Goal: Task Accomplishment & Management: Manage account settings

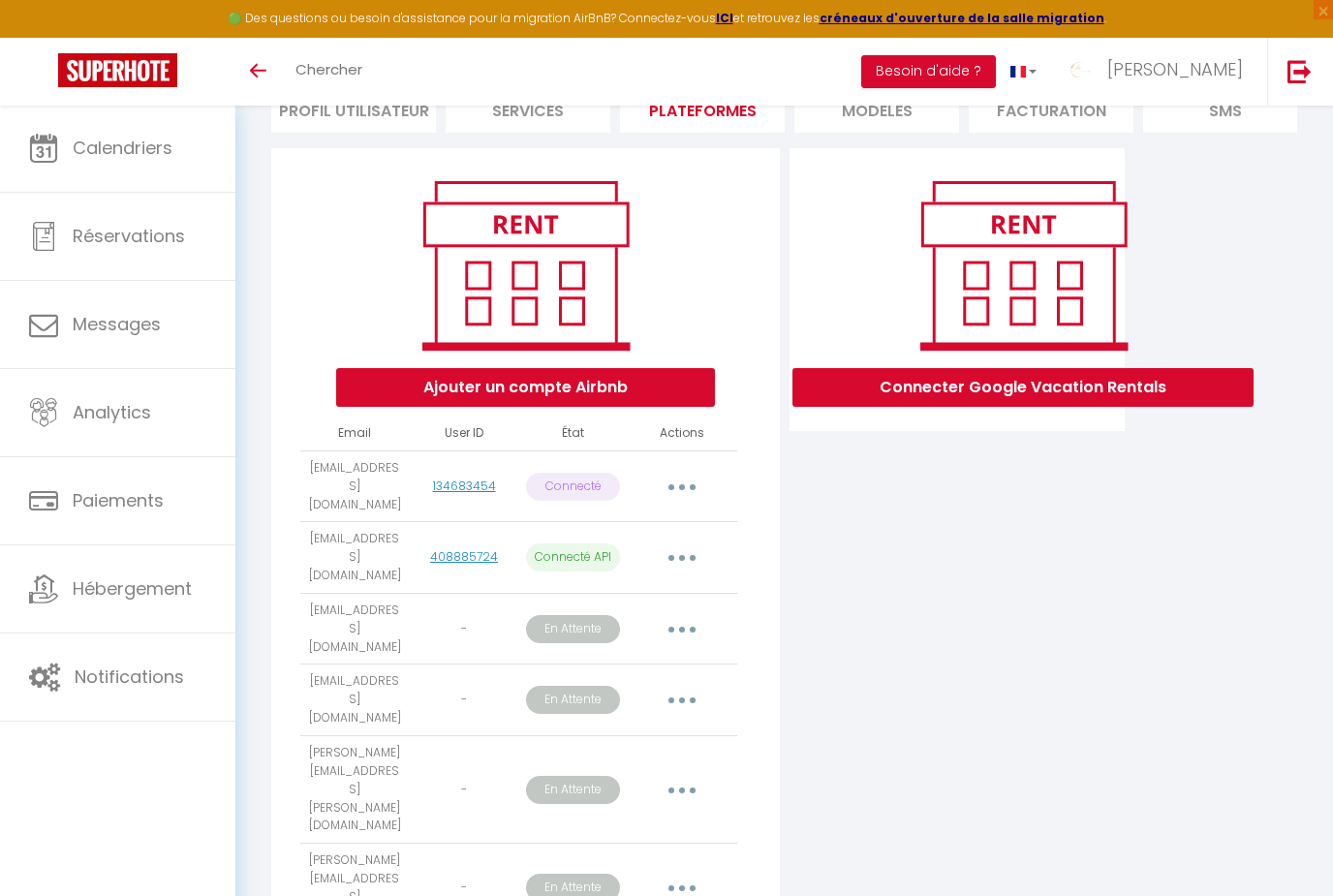
click at [684, 788] on icon "button" at bounding box center [682, 790] width 6 height 6
click at [599, 818] on link "Obtenir le lien de connexion" at bounding box center [595, 834] width 217 height 33
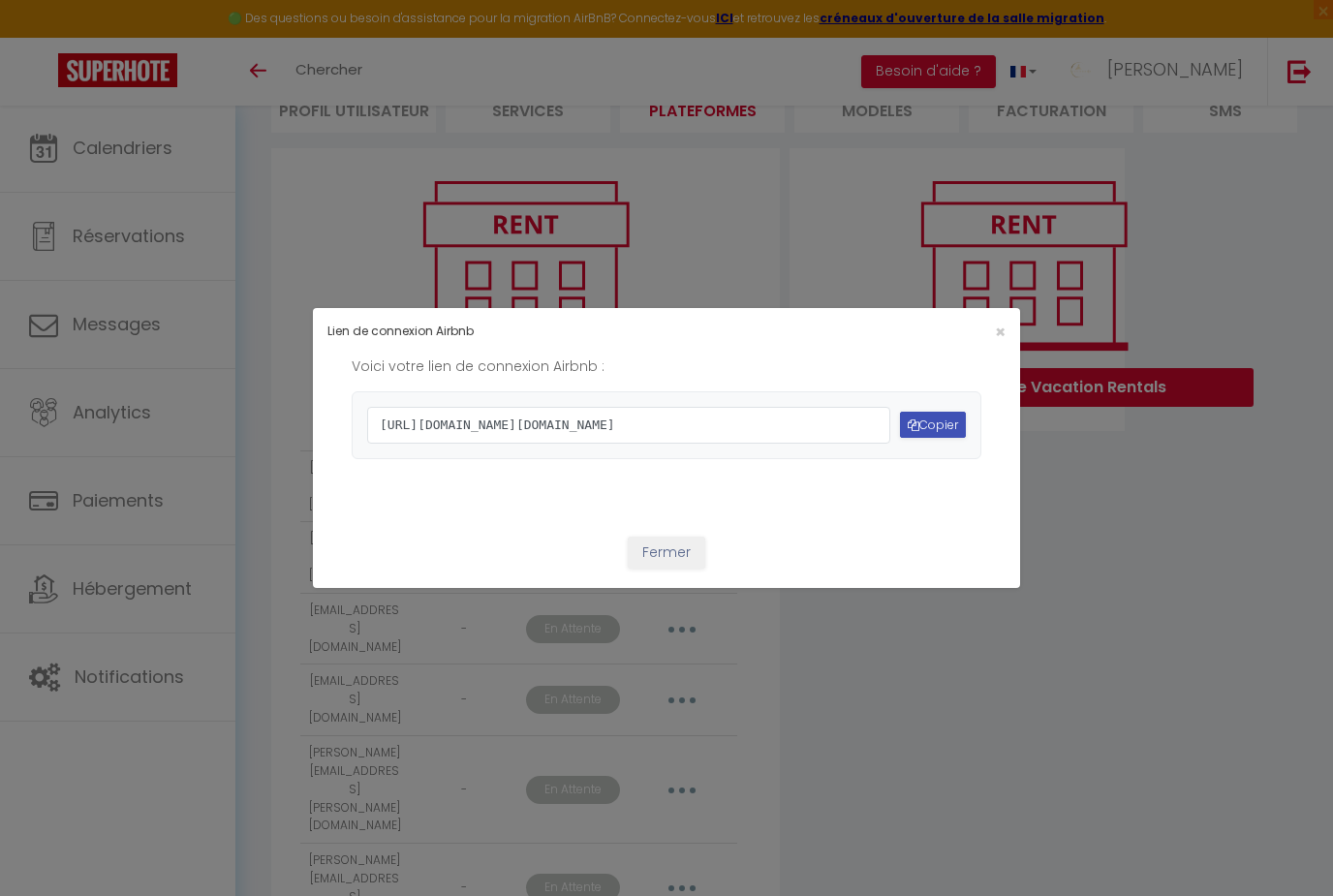
click at [936, 417] on button "Copier" at bounding box center [933, 424] width 66 height 26
click at [933, 431] on button "Copier" at bounding box center [933, 424] width 66 height 26
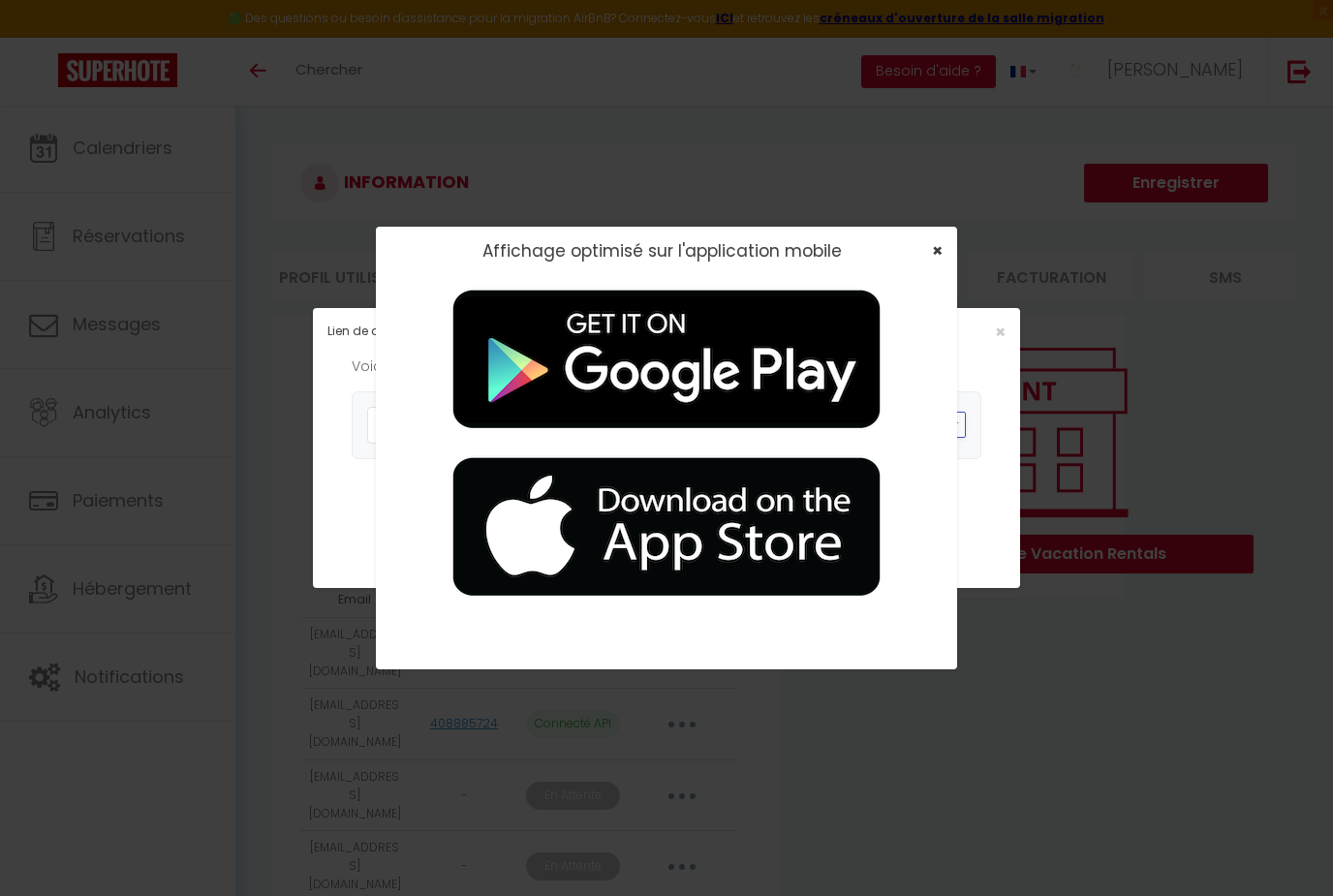
click at [940, 252] on span "×" at bounding box center [937, 250] width 11 height 24
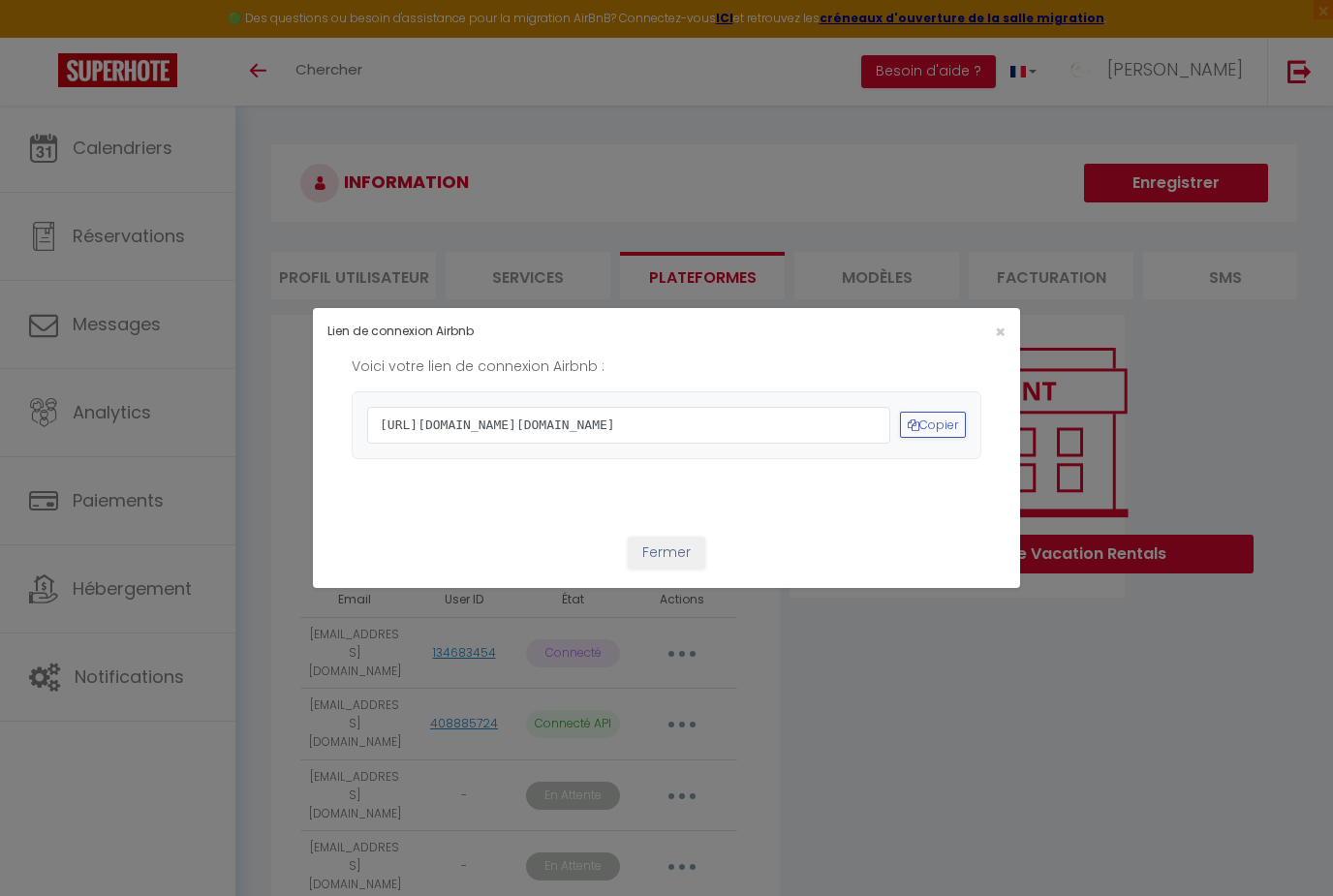
click at [1007, 323] on div "×" at bounding box center [901, 331] width 234 height 18
click at [1003, 320] on span "×" at bounding box center [1000, 331] width 11 height 24
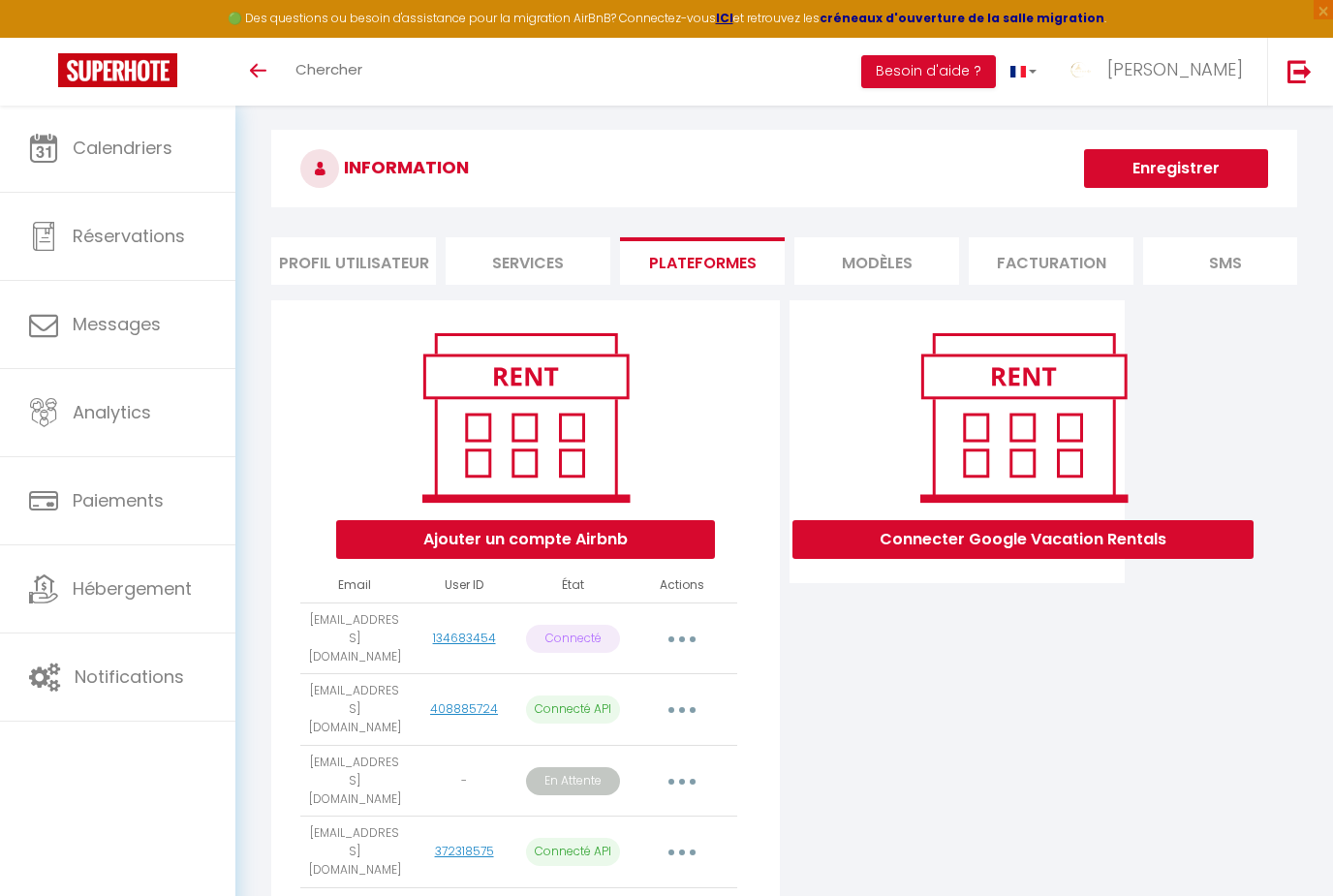
scroll to position [77, 0]
click at [679, 765] on button "button" at bounding box center [682, 781] width 54 height 31
click at [582, 809] on link "Obtenir le lien de connexion" at bounding box center [595, 825] width 217 height 33
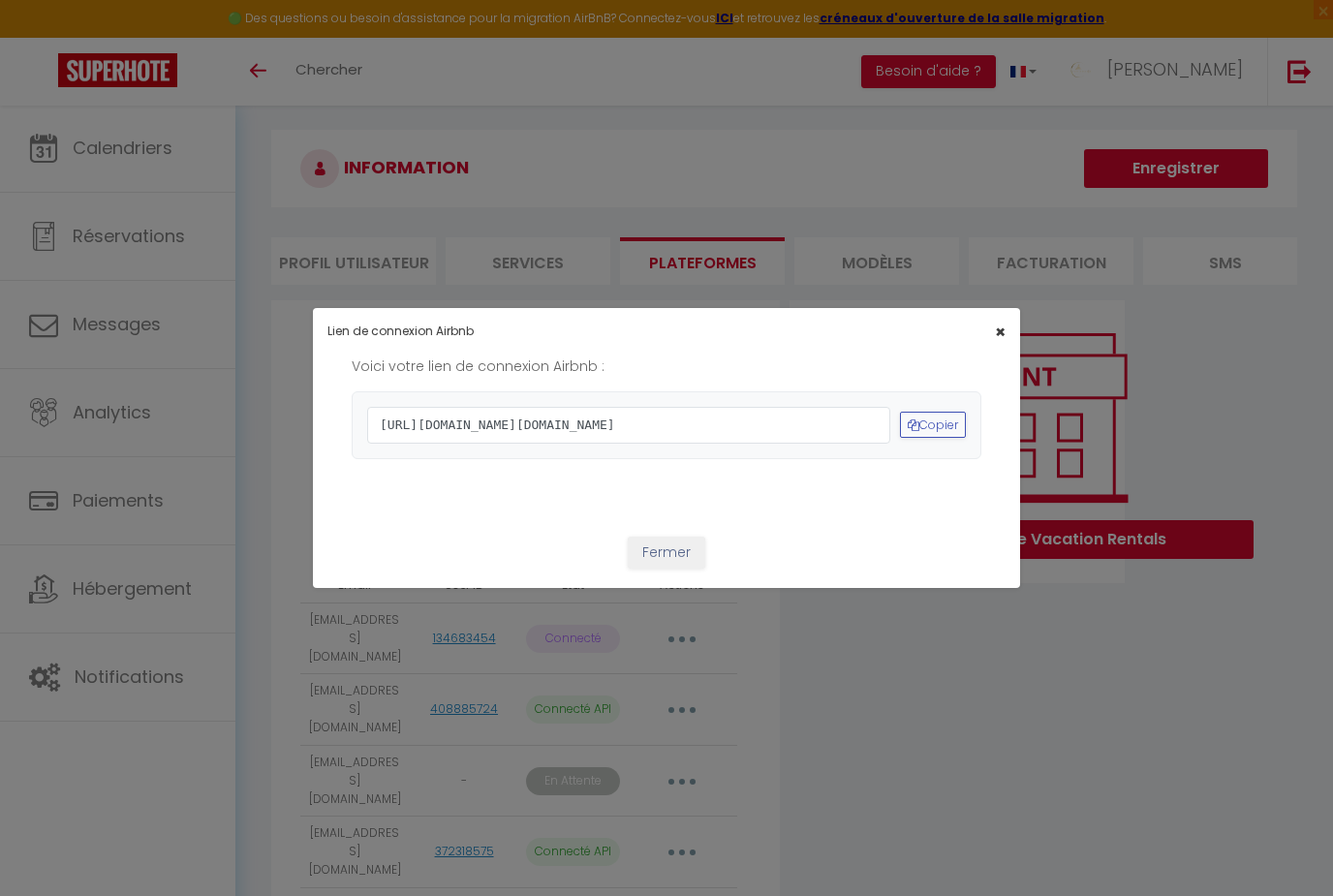
click at [995, 320] on span "×" at bounding box center [1000, 331] width 11 height 24
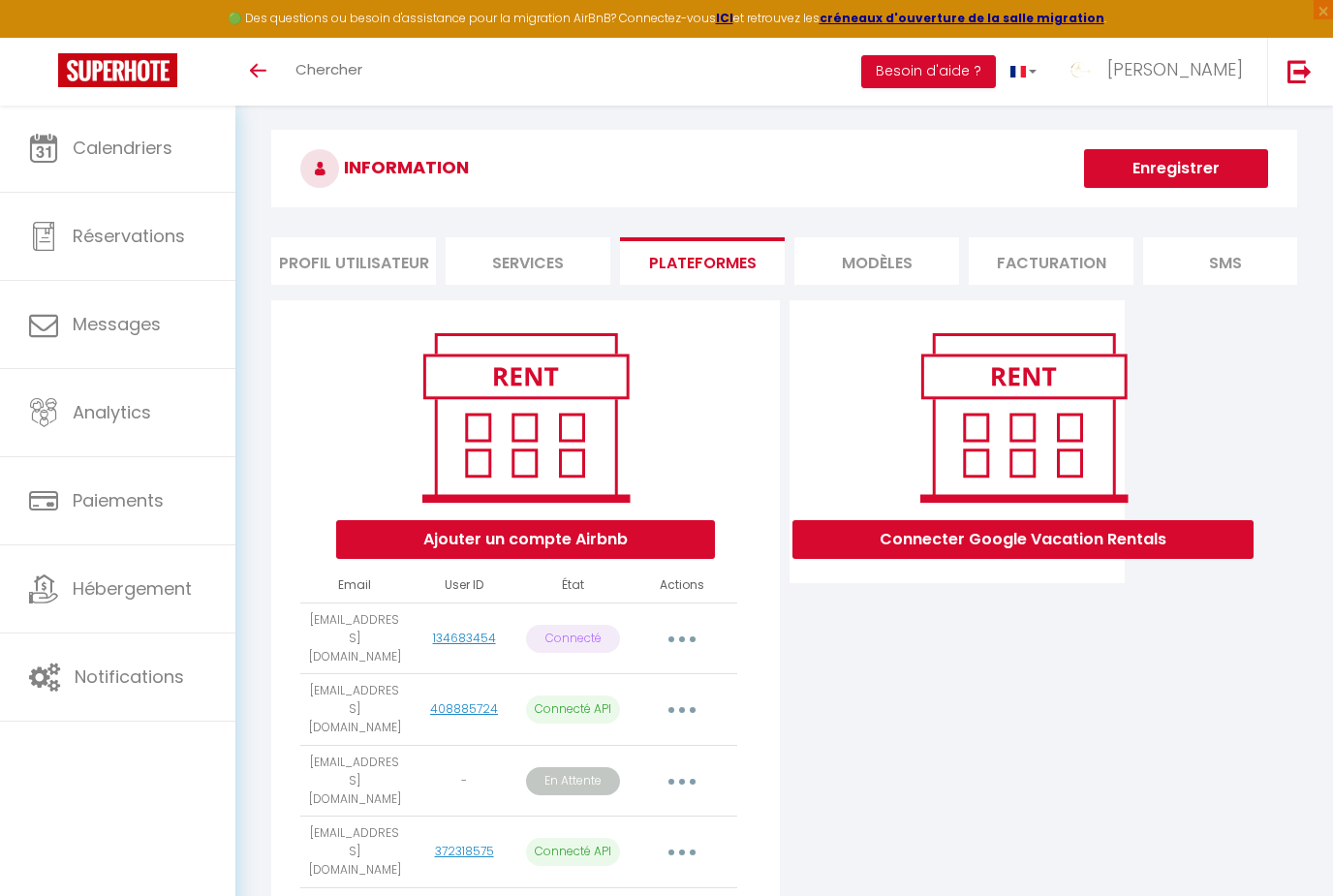
click at [572, 767] on p "En Attente" at bounding box center [573, 781] width 94 height 28
click at [681, 779] on icon "button" at bounding box center [682, 782] width 6 height 6
click at [838, 709] on div at bounding box center [666, 448] width 1333 height 896
click at [684, 765] on button "button" at bounding box center [682, 781] width 54 height 31
click at [589, 809] on link "Obtenir le lien de connexion" at bounding box center [595, 825] width 217 height 33
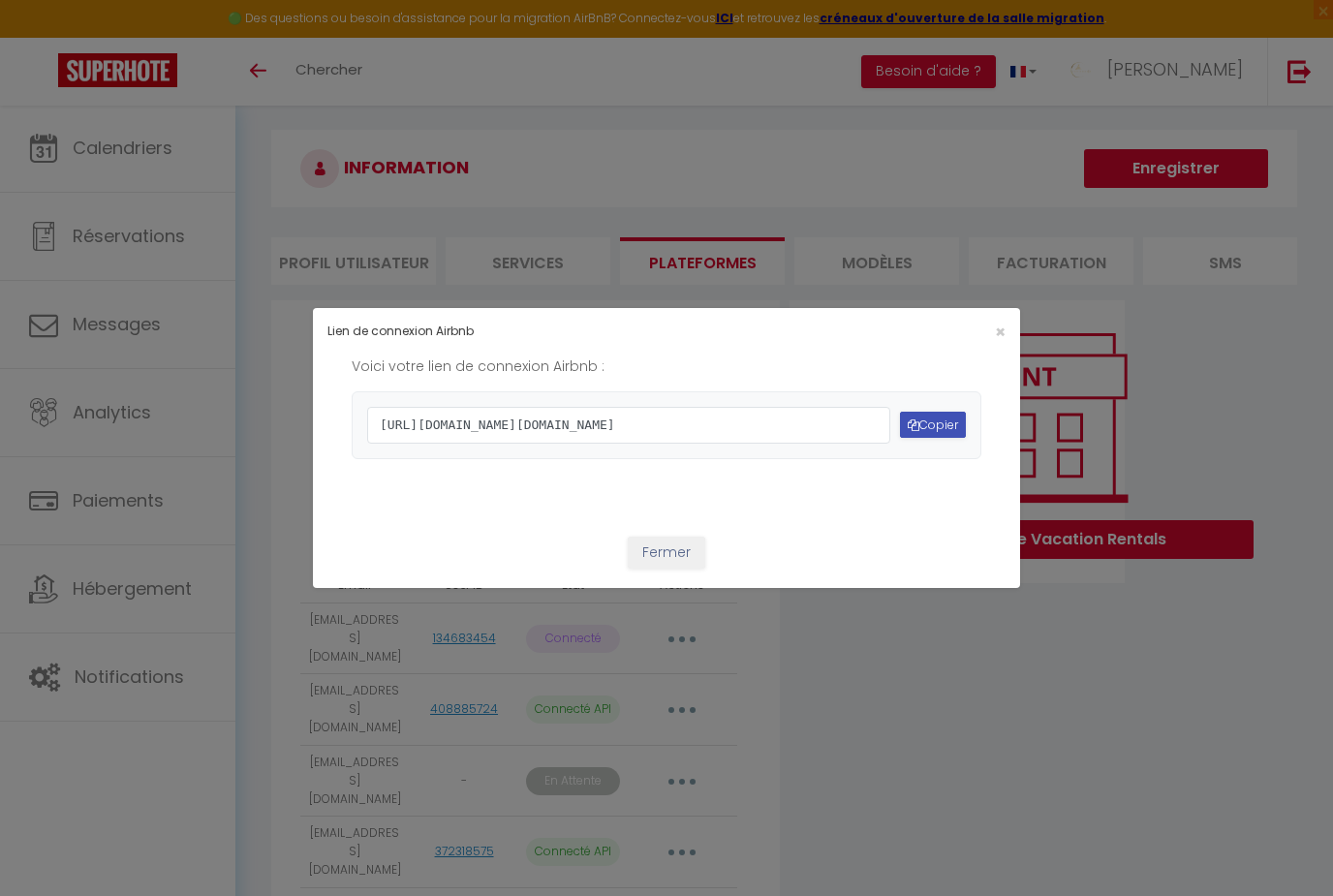
click at [946, 438] on button "Copier" at bounding box center [933, 424] width 66 height 26
click at [1007, 323] on div "×" at bounding box center [901, 331] width 234 height 18
click at [664, 570] on button "Fermer" at bounding box center [666, 553] width 78 height 33
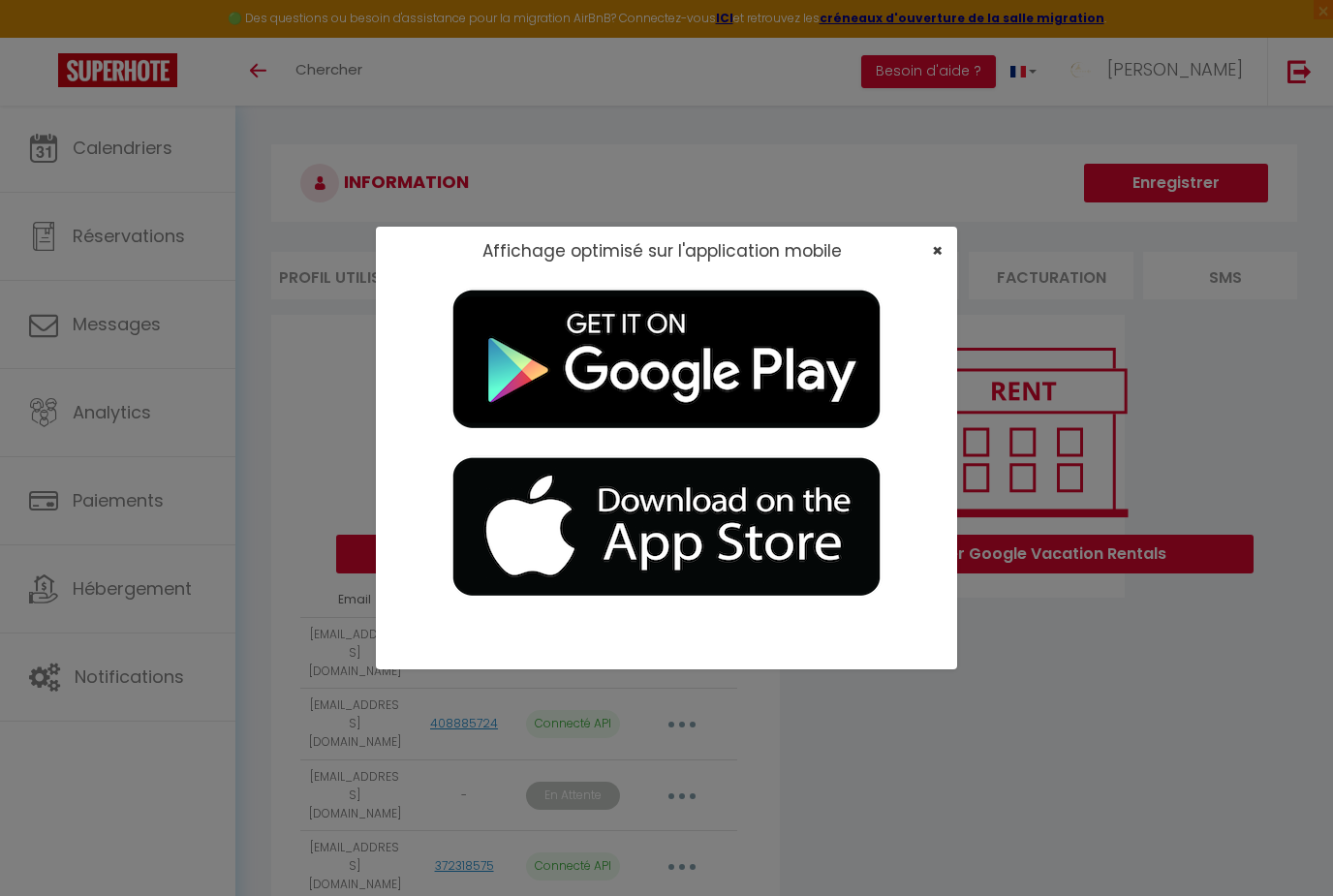
click at [940, 249] on span "×" at bounding box center [937, 250] width 11 height 24
click at [935, 251] on span "×" at bounding box center [937, 250] width 11 height 24
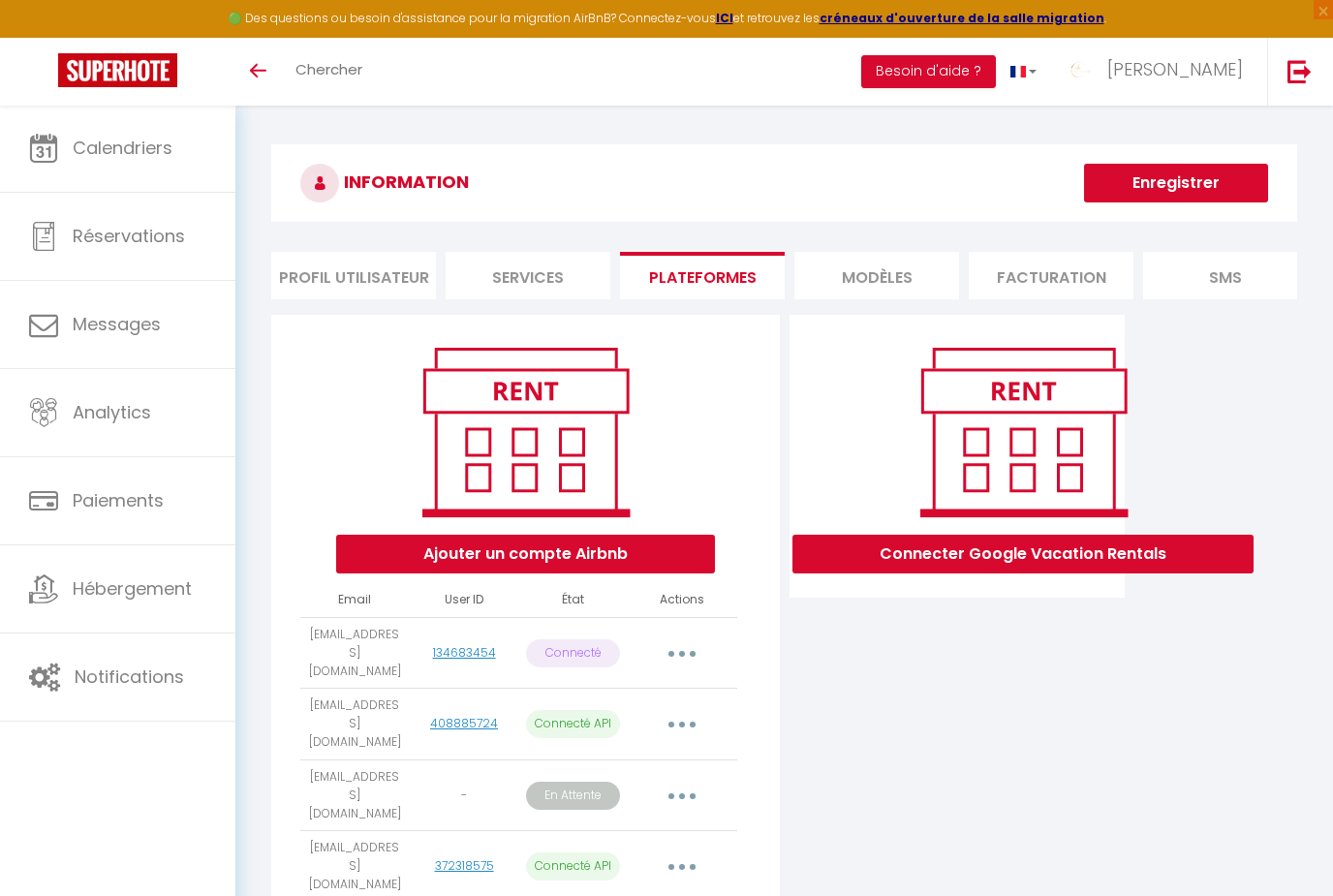
scroll to position [105, 0]
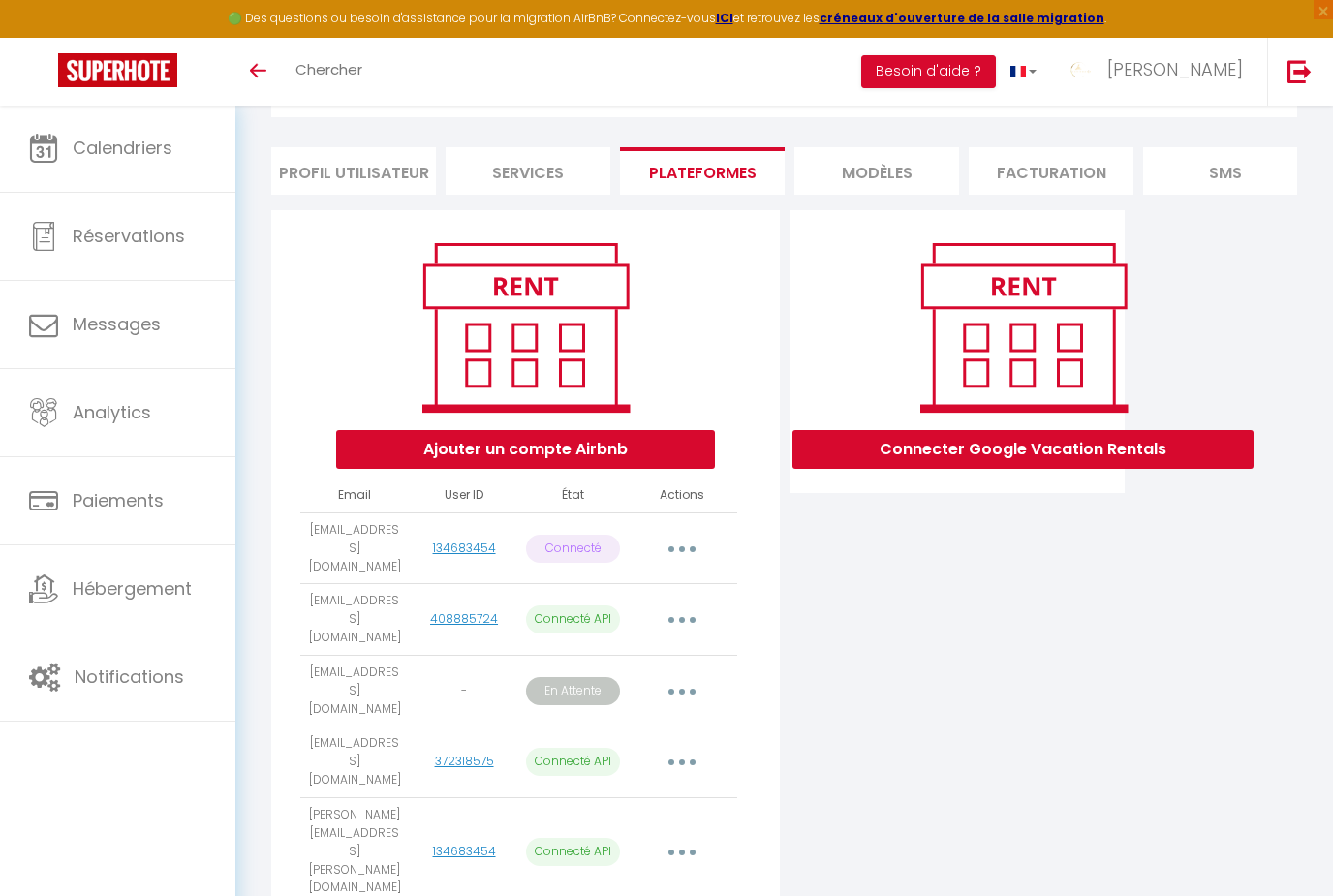
click at [686, 675] on button "button" at bounding box center [682, 691] width 54 height 31
click at [584, 719] on link "Obtenir le lien de connexion" at bounding box center [595, 735] width 217 height 33
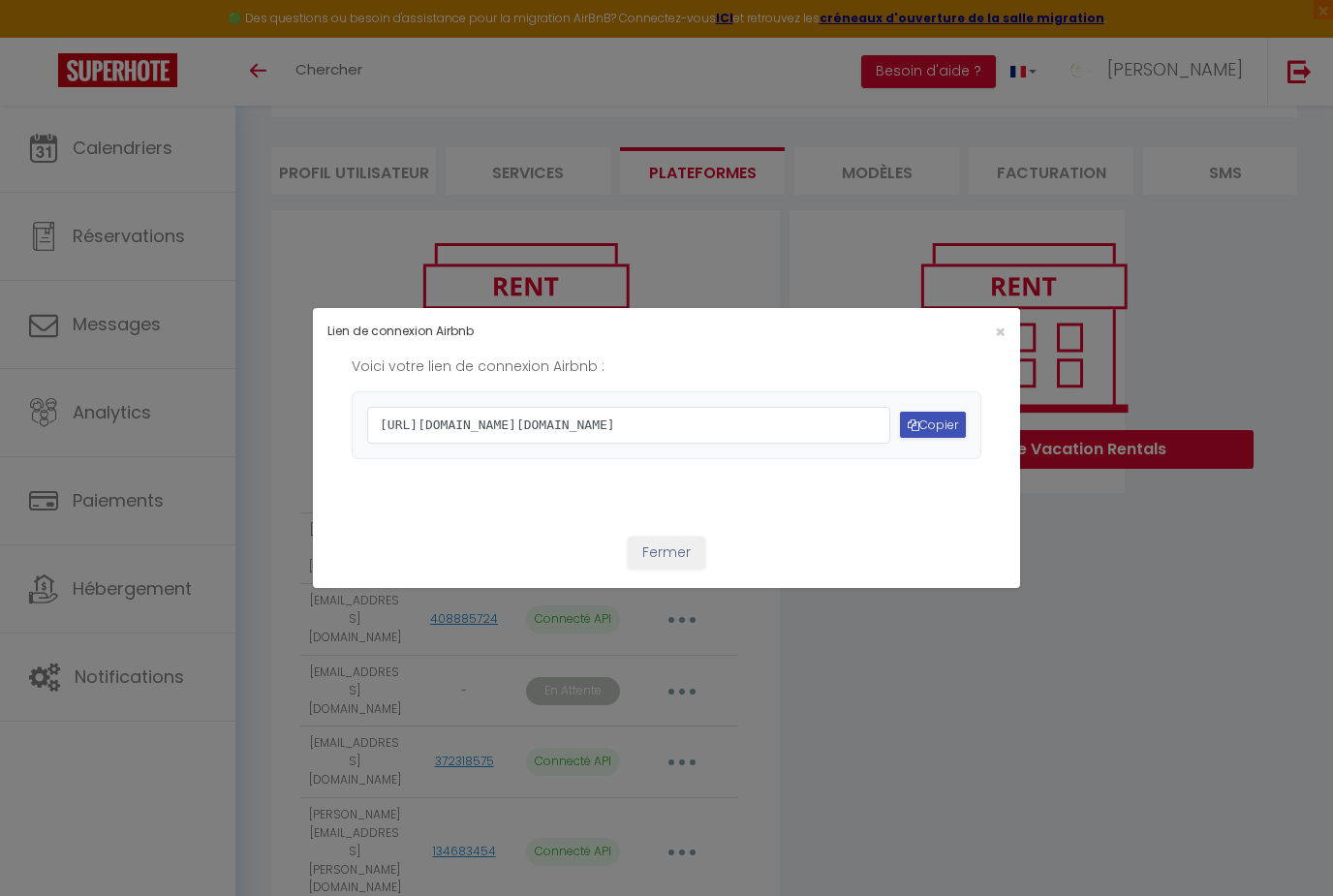
click at [921, 438] on button "Copier" at bounding box center [933, 424] width 66 height 26
click at [1005, 320] on span "×" at bounding box center [1000, 331] width 11 height 24
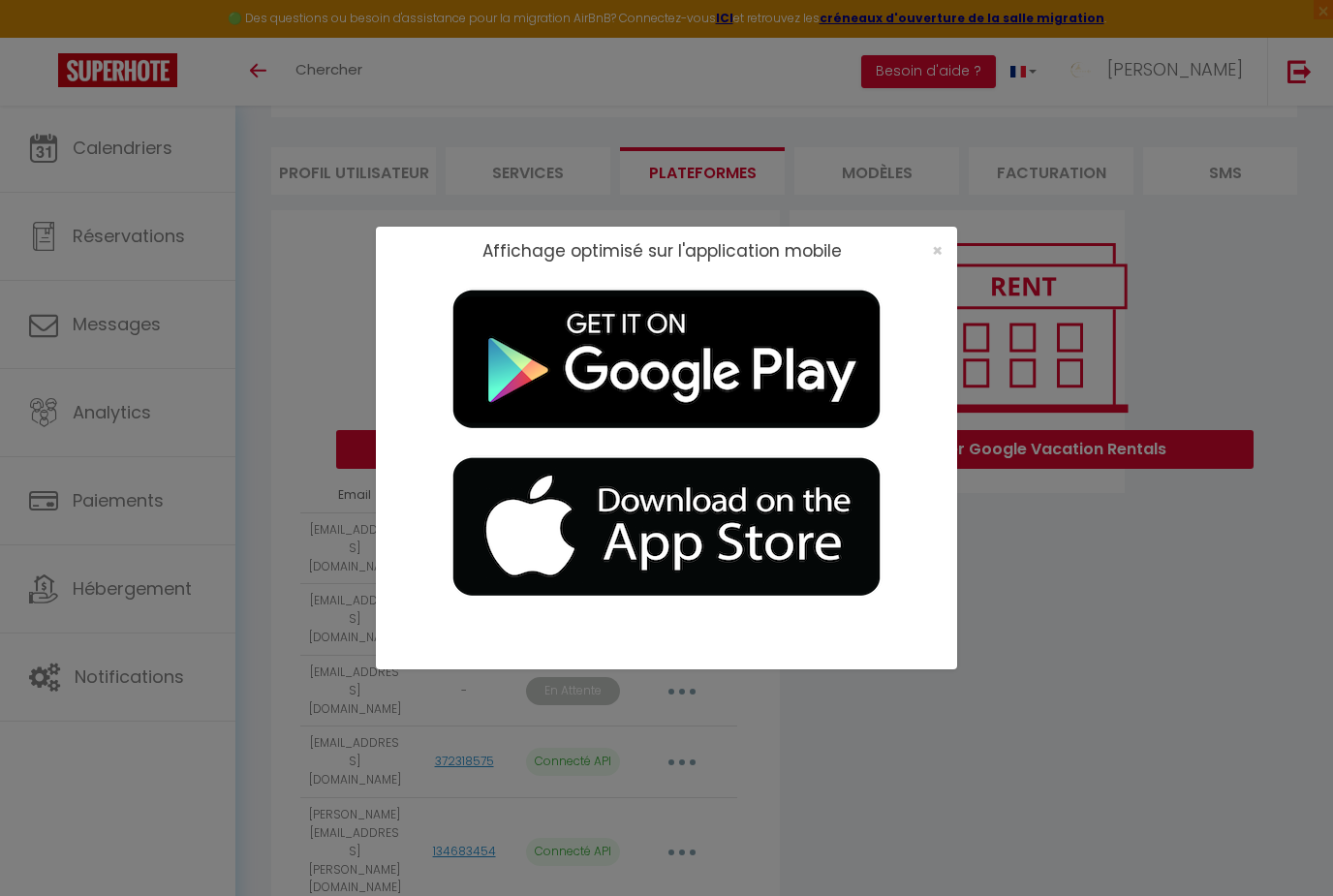
scroll to position [31, 0]
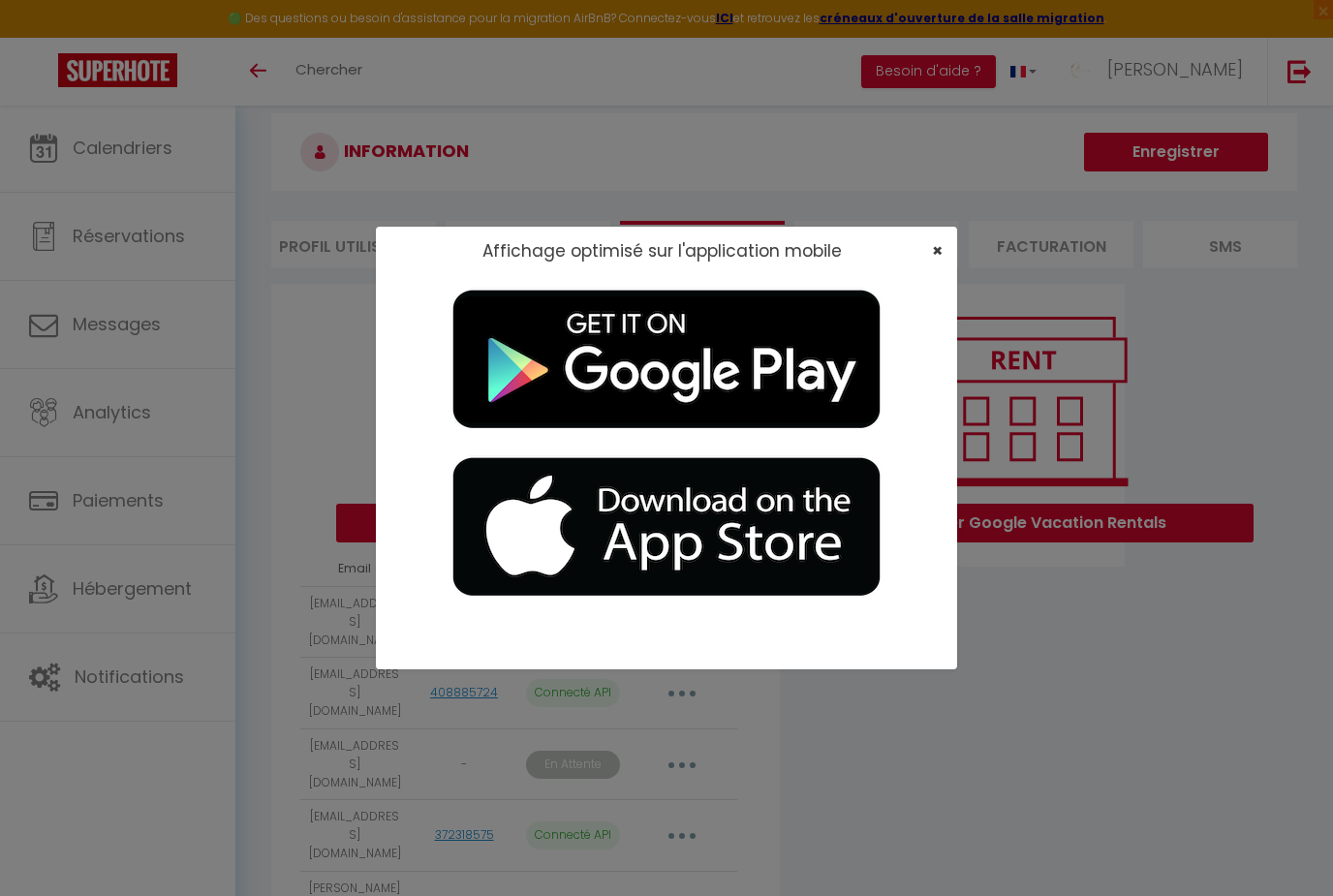
click at [937, 251] on span "×" at bounding box center [937, 250] width 11 height 24
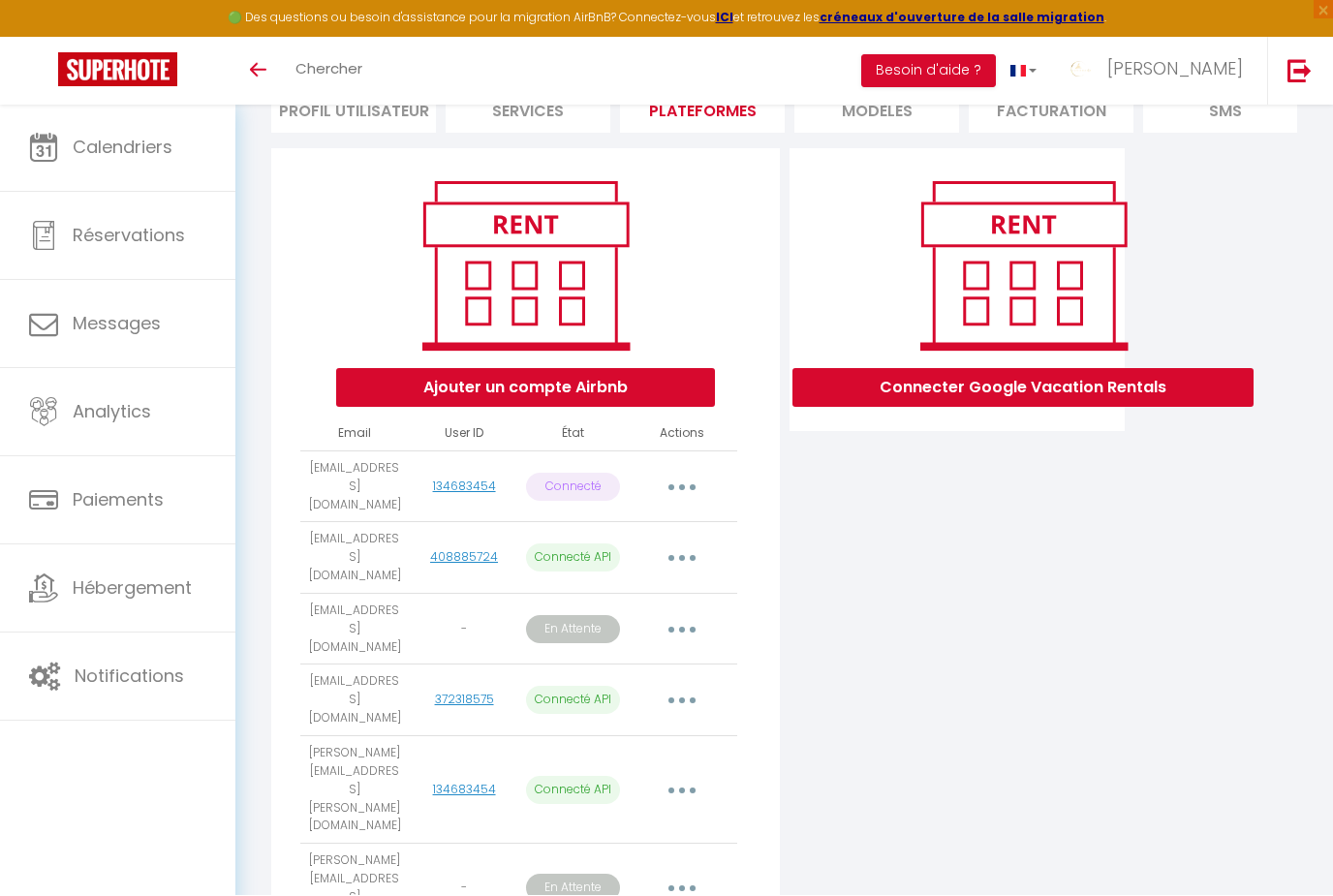
scroll to position [167, 0]
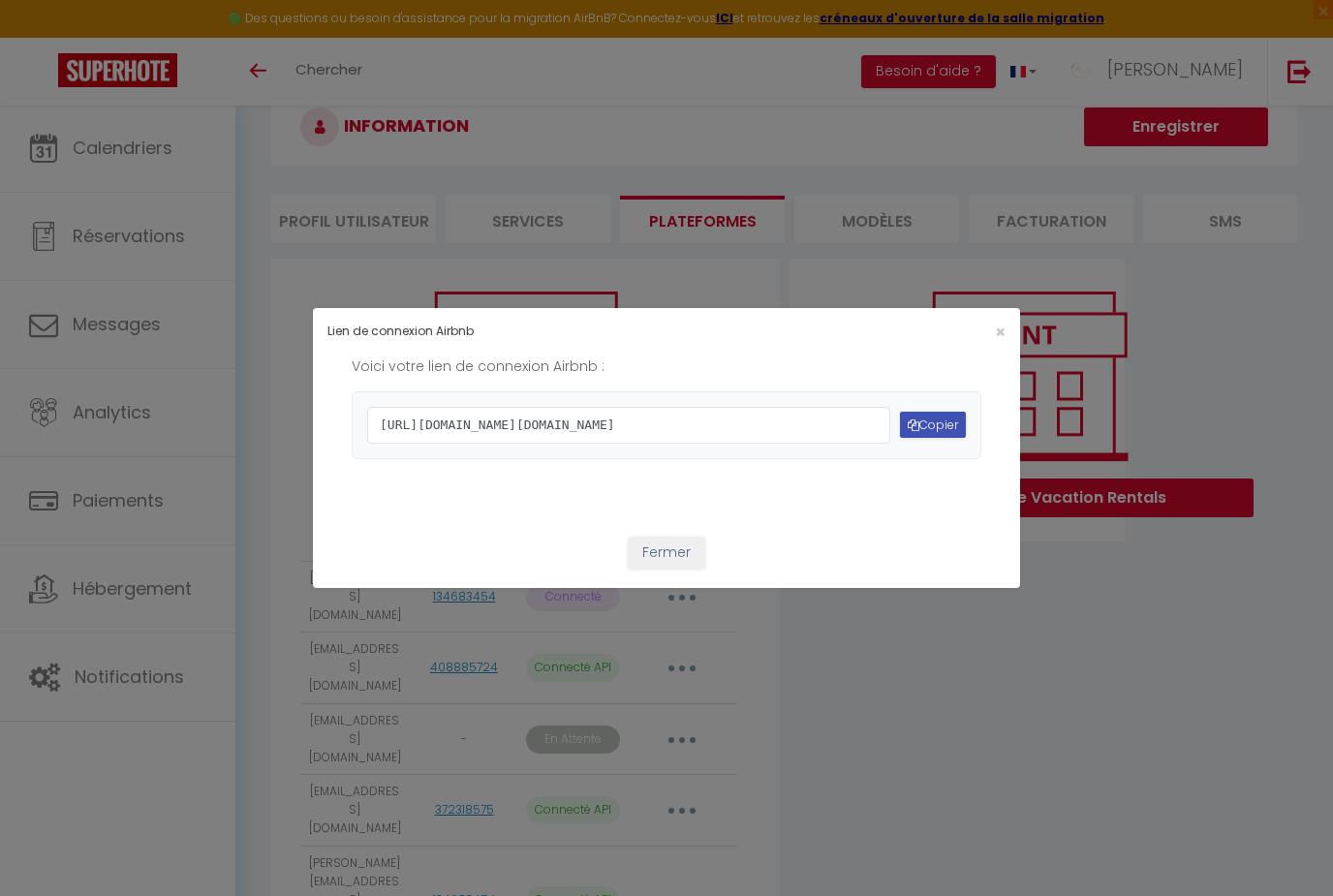
click at [926, 438] on button "Copier" at bounding box center [933, 424] width 66 height 26
click at [956, 438] on button "Copier" at bounding box center [933, 424] width 66 height 26
